Goal: Use online tool/utility: Utilize a website feature to perform a specific function

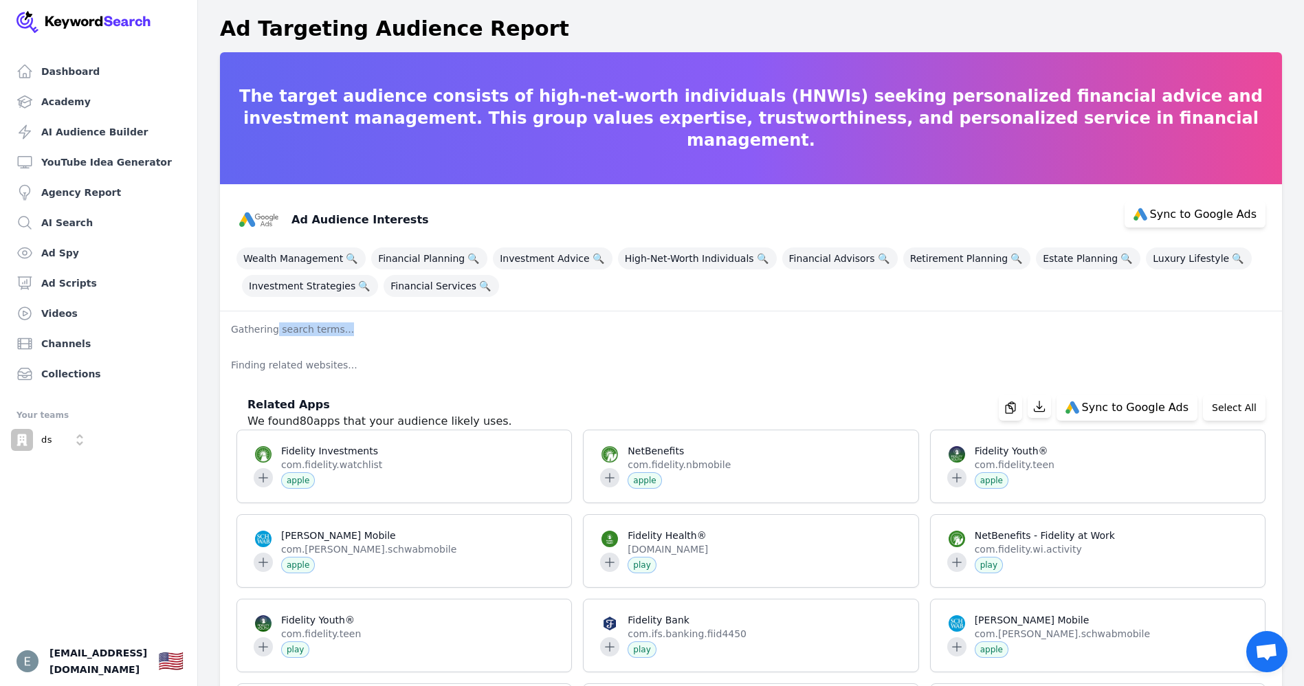
drag, startPoint x: 275, startPoint y: 328, endPoint x: 452, endPoint y: 328, distance: 176.6
click at [438, 328] on p "Gathering search terms..." at bounding box center [751, 329] width 1062 height 36
click at [662, 357] on p "Finding related websites..." at bounding box center [751, 365] width 1062 height 36
